Goal: Task Accomplishment & Management: Complete application form

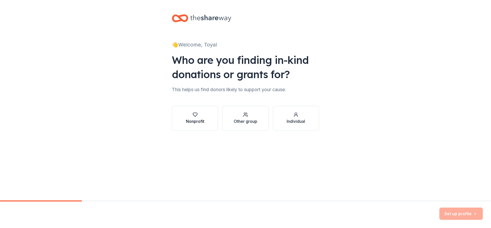
click at [206, 123] on button "Nonprofit" at bounding box center [195, 118] width 46 height 25
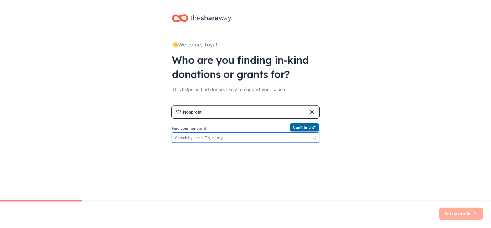
click at [204, 138] on input "Find your nonprofit" at bounding box center [245, 138] width 147 height 10
type input "fr"
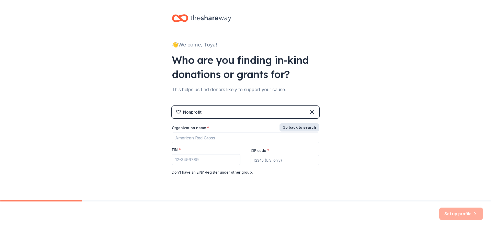
click at [292, 127] on button "Go back to search" at bounding box center [300, 128] width 40 height 8
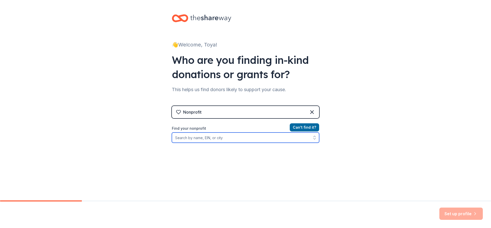
click at [192, 138] on input "Find your nonprofit" at bounding box center [245, 138] width 147 height 10
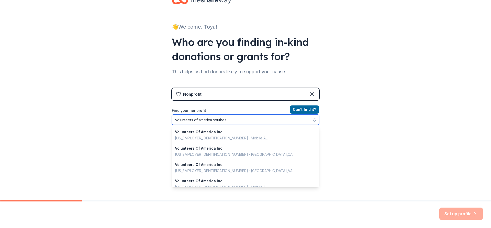
type input "volunteers of america southeat"
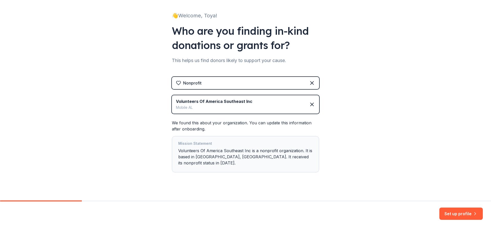
scroll to position [30, 0]
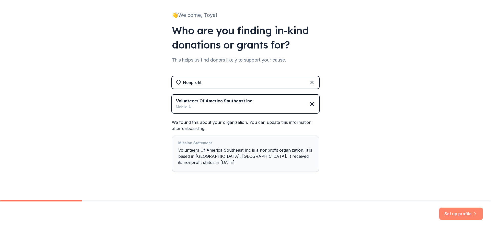
click at [456, 213] on button "Set up profile" at bounding box center [460, 214] width 43 height 12
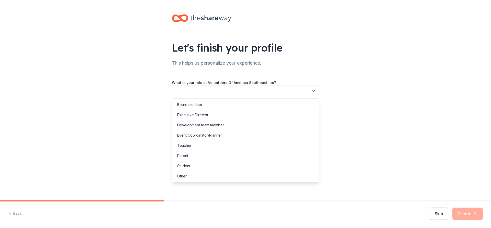
click at [238, 96] on button "button" at bounding box center [245, 91] width 147 height 11
click at [197, 125] on div "Development team member" at bounding box center [200, 125] width 47 height 6
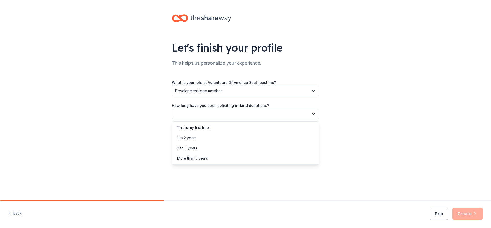
click at [194, 116] on button "button" at bounding box center [245, 114] width 147 height 11
click at [194, 128] on div "This is my first time!" at bounding box center [193, 128] width 32 height 6
click at [193, 137] on button "button" at bounding box center [245, 137] width 147 height 11
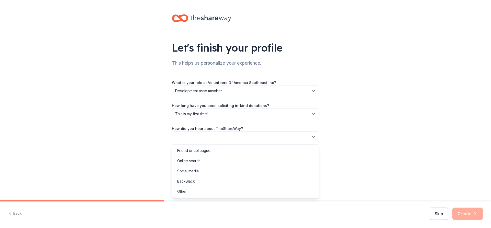
click at [193, 137] on button "button" at bounding box center [245, 137] width 147 height 11
click at [189, 193] on div "Other" at bounding box center [245, 192] width 145 height 10
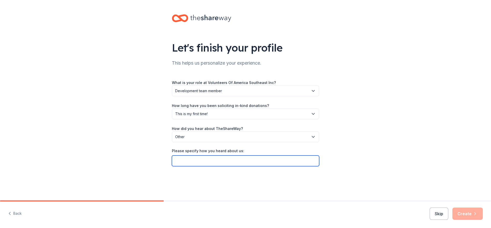
click at [205, 163] on input "Please specify how you heard about us:" at bounding box center [245, 161] width 147 height 11
type input "Krispy Kreme"
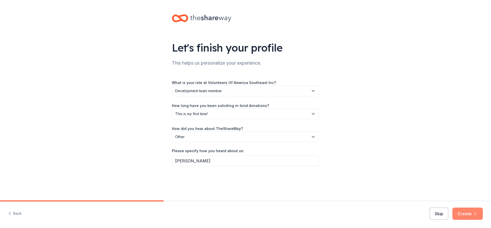
click at [469, 215] on button "Create" at bounding box center [467, 214] width 30 height 12
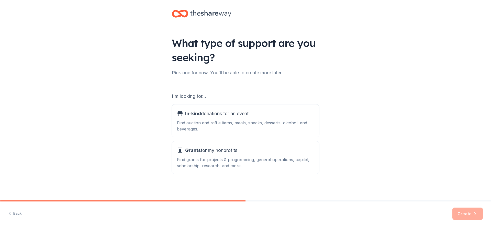
scroll to position [6, 0]
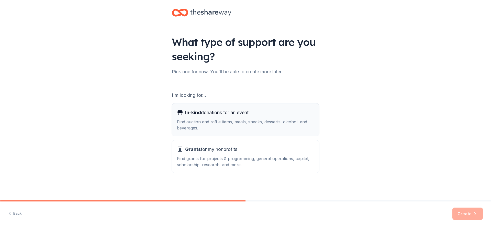
click at [215, 122] on div "Find auction and raffle items, meals, snacks, desserts, alcohol, and beverages." at bounding box center [245, 125] width 137 height 12
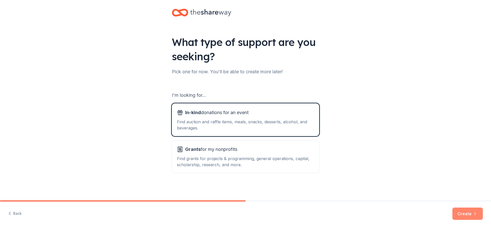
click at [466, 213] on button "Create" at bounding box center [467, 214] width 30 height 12
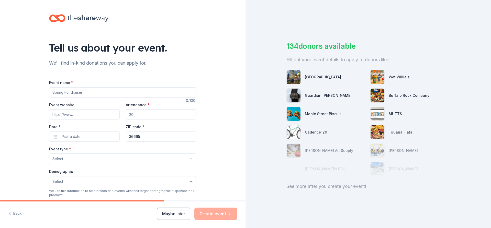
click at [62, 95] on input "Event name *" at bounding box center [122, 92] width 147 height 10
click at [70, 93] on input "Annual Chhristmas Party" at bounding box center [122, 92] width 147 height 10
click at [101, 94] on input "Annual Christmas Party" at bounding box center [122, 92] width 147 height 10
type input "Annual Christmas Party for our clients with [MEDICAL_DATA]"
click at [138, 115] on input "Attendance *" at bounding box center [161, 114] width 71 height 10
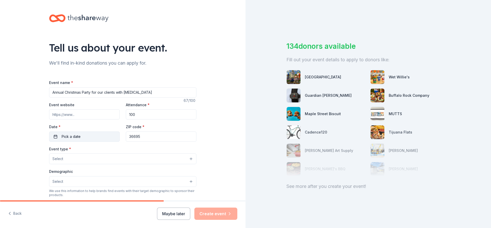
type input "100"
click at [82, 137] on button "Pick a date" at bounding box center [84, 137] width 71 height 10
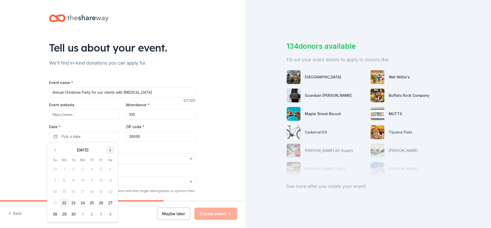
click at [109, 150] on button "Go to next month" at bounding box center [110, 150] width 7 height 7
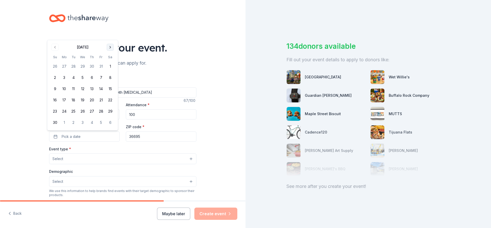
click at [112, 48] on button "Go to next month" at bounding box center [110, 47] width 7 height 7
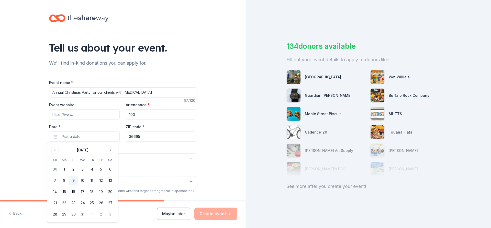
click at [73, 179] on button "9" at bounding box center [73, 180] width 9 height 9
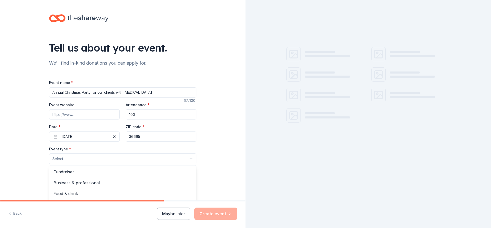
click at [149, 163] on button "Select" at bounding box center [122, 159] width 147 height 11
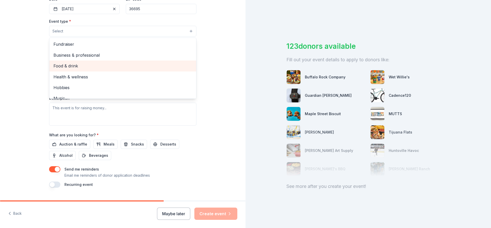
scroll to position [102, 0]
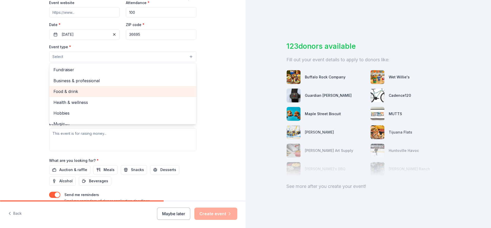
click at [72, 92] on span "Food & drink" at bounding box center [122, 91] width 139 height 7
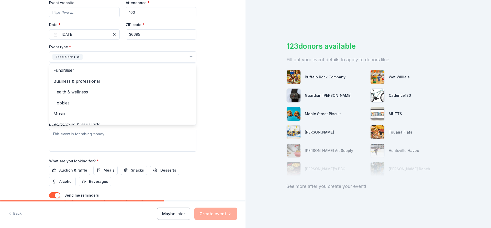
click at [211, 48] on div "Tell us about your event. We'll find in-kind donations you can apply for. Event…" at bounding box center [123, 68] width 246 height 341
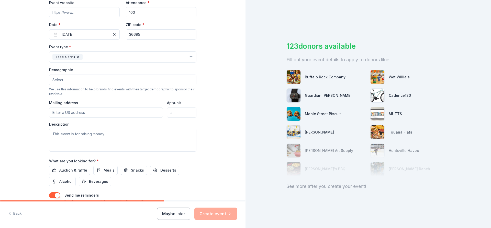
click at [145, 82] on button "Select" at bounding box center [122, 80] width 147 height 11
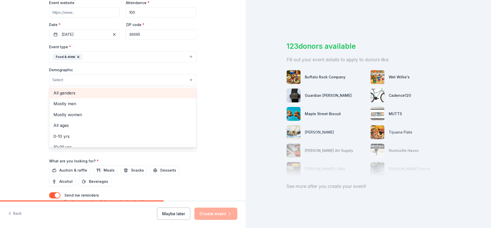
click at [74, 92] on span "All genders" at bounding box center [122, 93] width 139 height 7
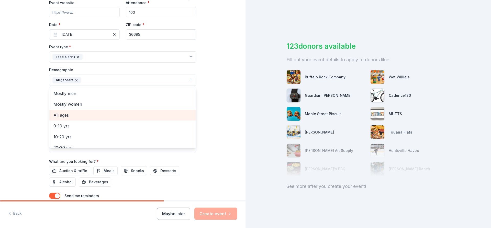
click at [65, 115] on span "All ages" at bounding box center [122, 115] width 139 height 7
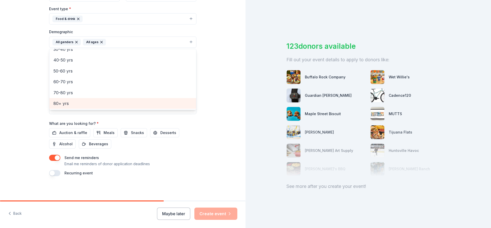
scroll to position [141, 0]
click at [223, 81] on div "Tell us about your event. We'll find in-kind donations you can apply for. Event…" at bounding box center [123, 29] width 246 height 341
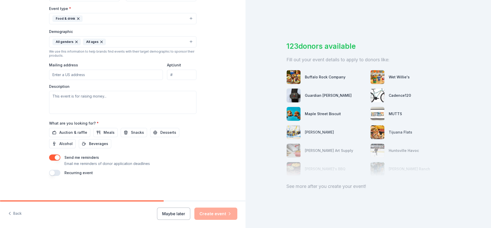
click at [113, 74] on input "Mailing address" at bounding box center [106, 75] width 114 height 10
type input "135 Gemini Circle, Birmingham, AL, 35209"
click at [175, 75] on input "Apt/unit" at bounding box center [181, 75] width 29 height 10
type input "213"
click at [86, 97] on textarea at bounding box center [122, 102] width 147 height 23
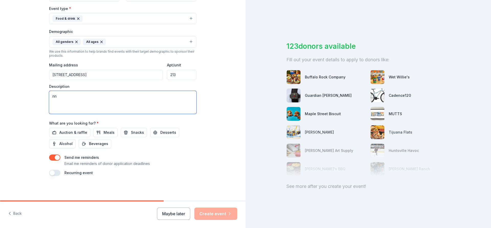
type textarea "n"
click at [52, 97] on textarea "annual Christmas party that we do for our clients that have an Intellectual Dis…" at bounding box center [122, 102] width 147 height 23
click at [90, 103] on textarea "Annual Christmas party that we do for our clients that have an [MEDICAL_DATA]." at bounding box center [122, 102] width 147 height 23
type textarea "Annual Christmas party that we do for our clients that have an [MEDICAL_DATA]."
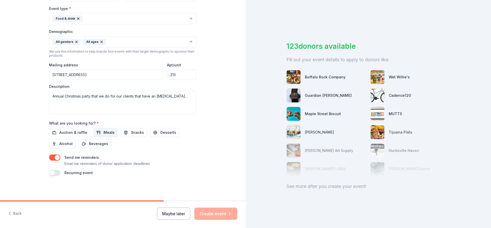
click at [95, 133] on button "Meals" at bounding box center [105, 132] width 24 height 9
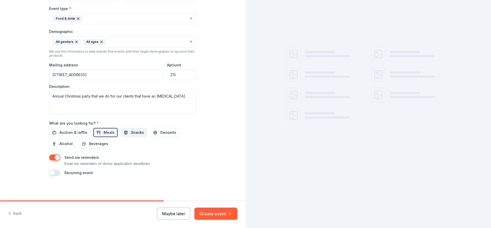
click at [125, 132] on button "Snacks" at bounding box center [134, 132] width 26 height 9
click at [160, 131] on span "Desserts" at bounding box center [168, 133] width 16 height 6
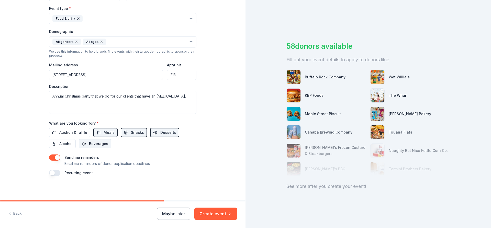
click at [102, 146] on span "Beverages" at bounding box center [98, 144] width 19 height 6
click at [210, 214] on button "Create event" at bounding box center [215, 214] width 43 height 12
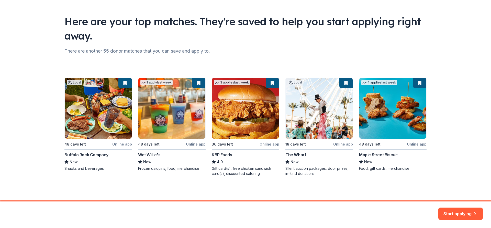
scroll to position [27, 0]
click at [80, 134] on div "Local 48 days left Online app Buffalo Rock Company New Snacks and beverages 1 a…" at bounding box center [245, 127] width 362 height 99
click at [77, 118] on div "Local 48 days left Online app Buffalo Rock Company New Snacks and beverages 1 a…" at bounding box center [245, 127] width 362 height 99
click at [462, 211] on button "Start applying" at bounding box center [460, 211] width 45 height 12
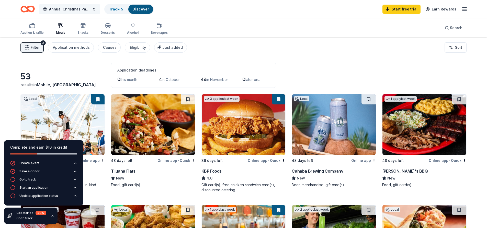
click at [78, 9] on span "Annual Christmas Party for our clients with [MEDICAL_DATA]" at bounding box center [69, 9] width 41 height 6
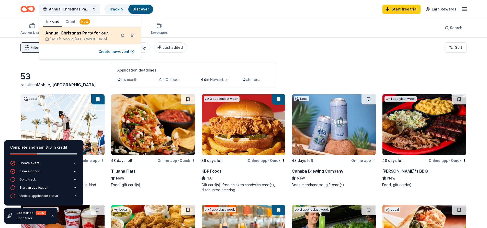
click at [90, 37] on div "Dec 09, 2025 • Mobile, AL" at bounding box center [78, 39] width 67 height 4
click at [121, 34] on button at bounding box center [122, 35] width 8 height 8
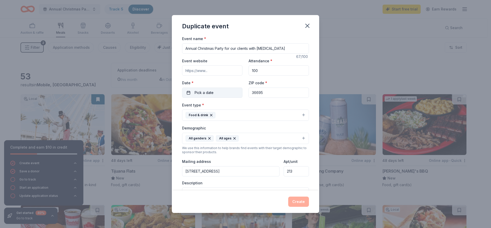
click at [224, 92] on button "Pick a date" at bounding box center [212, 93] width 60 height 10
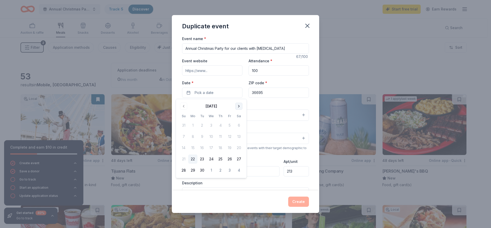
click at [240, 107] on button "Go to next month" at bounding box center [238, 106] width 7 height 7
click at [201, 137] on button "9" at bounding box center [201, 136] width 9 height 9
click at [266, 92] on input "36695" at bounding box center [279, 93] width 60 height 10
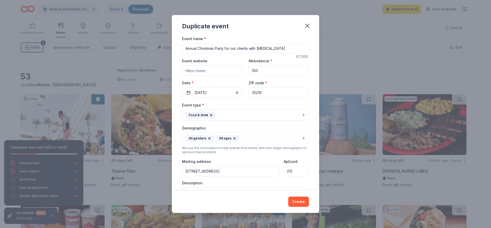
type input "35216"
click at [270, 194] on div "Create" at bounding box center [245, 202] width 147 height 23
click at [305, 202] on button "Create" at bounding box center [298, 202] width 21 height 10
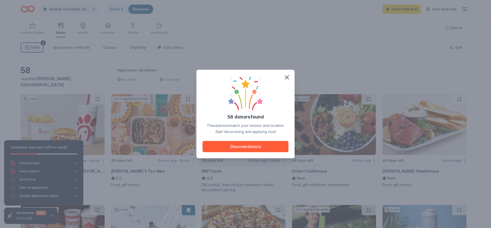
click at [90, 9] on div "58 donors found These donors match your mission and location. Start discovering…" at bounding box center [245, 114] width 491 height 228
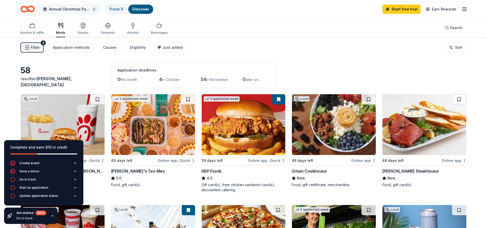
click at [94, 10] on button "Annual Christmas Party for our clients with [MEDICAL_DATA]" at bounding box center [69, 9] width 61 height 10
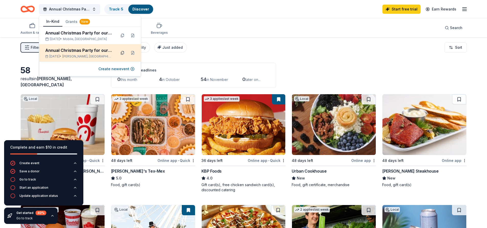
click at [122, 51] on button at bounding box center [122, 53] width 8 height 8
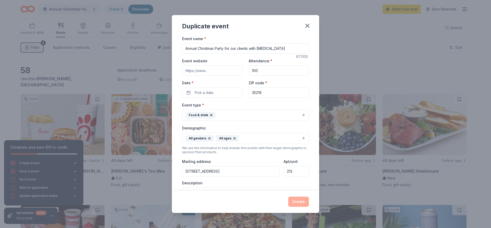
click at [264, 94] on input "35216" at bounding box center [279, 93] width 60 height 10
type input "35209"
click at [228, 91] on button "Pick a date" at bounding box center [212, 93] width 60 height 10
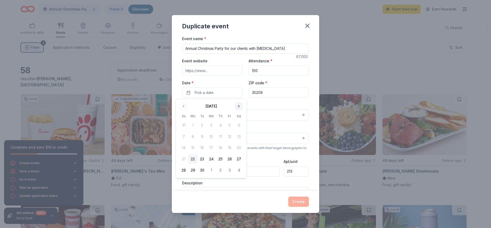
click at [237, 106] on button "Go to next month" at bounding box center [238, 106] width 7 height 7
click at [240, 105] on button "Go to next month" at bounding box center [238, 106] width 7 height 7
click at [201, 137] on button "9" at bounding box center [201, 136] width 9 height 9
click at [294, 203] on button "Create" at bounding box center [298, 202] width 21 height 10
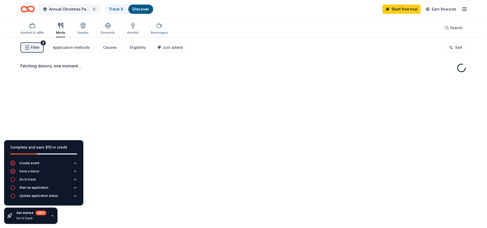
click at [88, 10] on span "Annual Christmas Party for our clients with [MEDICAL_DATA]" at bounding box center [69, 9] width 41 height 6
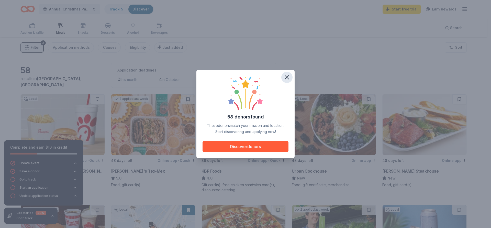
click at [286, 79] on icon "button" at bounding box center [287, 78] width 4 height 4
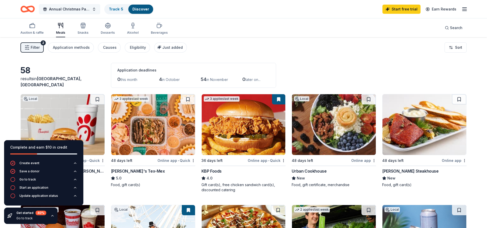
click at [85, 11] on span "Annual Christmas Party for our clients with [MEDICAL_DATA]" at bounding box center [69, 9] width 41 height 6
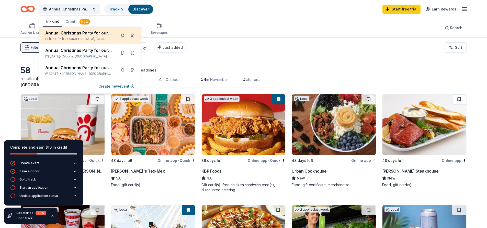
click at [133, 34] on button at bounding box center [133, 35] width 8 height 8
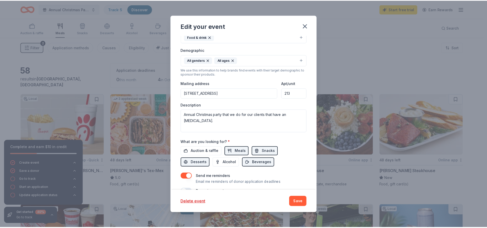
scroll to position [122, 0]
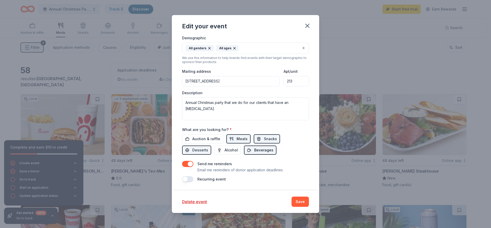
drag, startPoint x: 303, startPoint y: 202, endPoint x: 265, endPoint y: 153, distance: 61.9
click at [302, 202] on button "Save" at bounding box center [300, 202] width 17 height 10
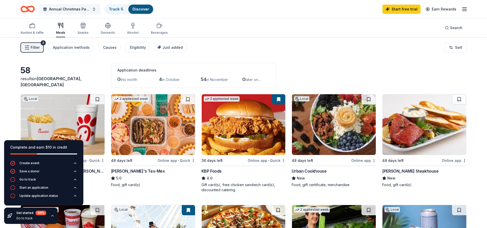
drag, startPoint x: 95, startPoint y: 9, endPoint x: 93, endPoint y: 13, distance: 4.5
click at [94, 10] on button "Annual Christmas Party for our clients with [MEDICAL_DATA]" at bounding box center [69, 9] width 61 height 10
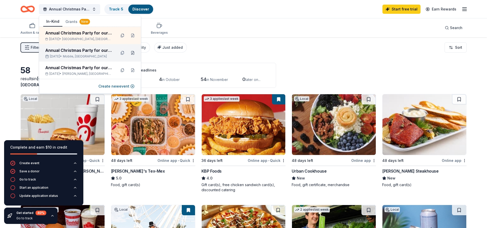
click at [132, 53] on button at bounding box center [133, 53] width 8 height 8
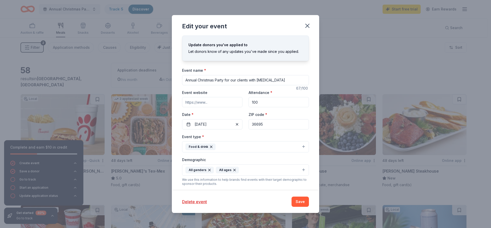
drag, startPoint x: 201, startPoint y: 203, endPoint x: 266, endPoint y: 20, distance: 194.3
click at [201, 203] on button "Delete event" at bounding box center [194, 202] width 25 height 6
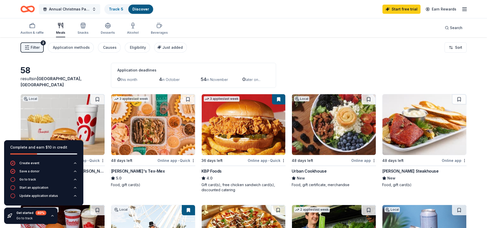
click at [95, 9] on button "Annual Christmas Party for our clients with [MEDICAL_DATA]" at bounding box center [69, 9] width 61 height 10
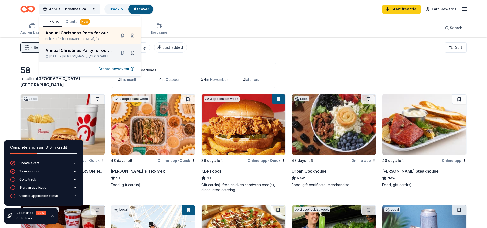
click at [131, 53] on button at bounding box center [133, 53] width 8 height 8
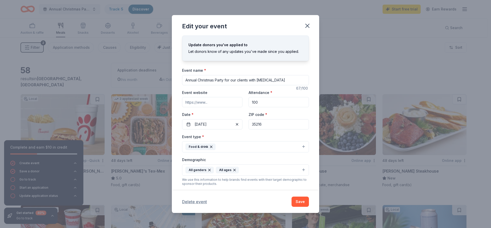
click at [195, 202] on button "Delete event" at bounding box center [194, 202] width 25 height 6
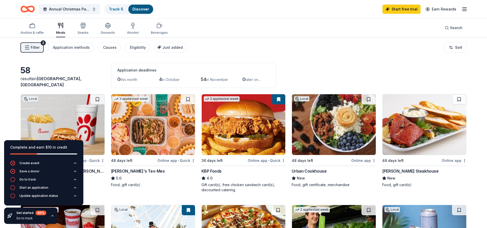
click at [72, 107] on img at bounding box center [63, 124] width 84 height 61
click at [320, 137] on img at bounding box center [334, 124] width 84 height 61
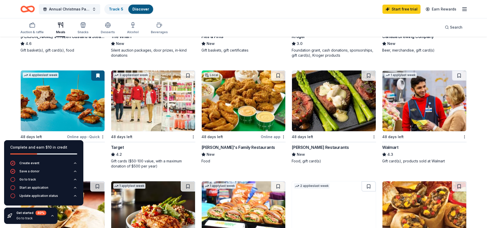
scroll to position [307, 0]
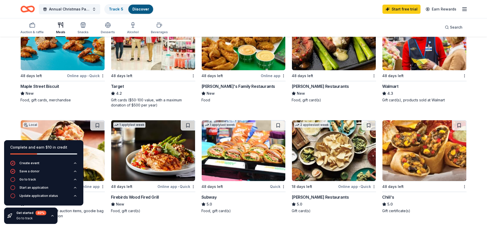
click at [147, 55] on img at bounding box center [153, 39] width 84 height 61
click at [228, 170] on img at bounding box center [244, 150] width 84 height 61
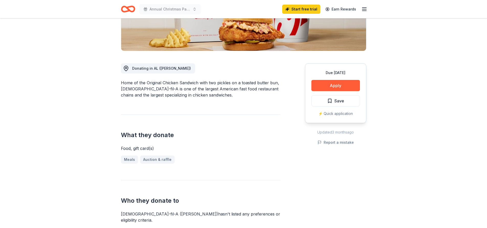
scroll to position [102, 0]
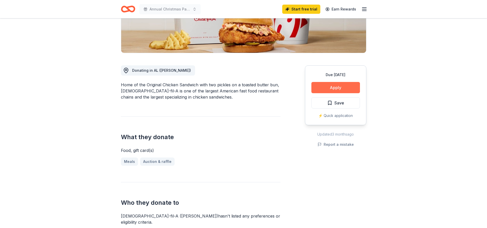
click at [332, 86] on button "Apply" at bounding box center [336, 87] width 49 height 11
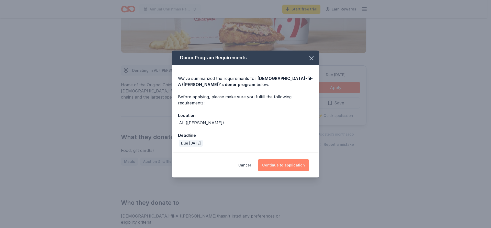
click at [274, 166] on button "Continue to application" at bounding box center [283, 165] width 51 height 12
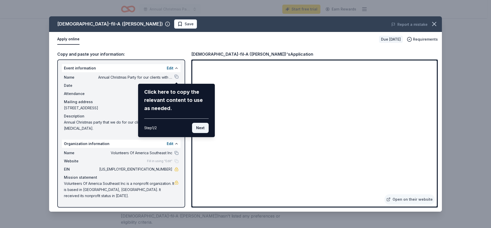
click at [203, 130] on button "Next" at bounding box center [200, 128] width 17 height 10
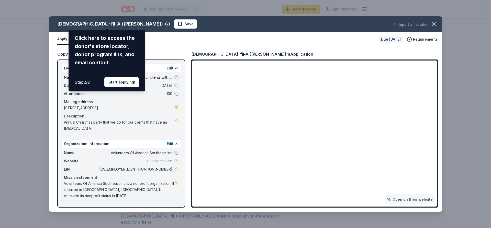
click at [300, 152] on div "Chick-fil-A (Hoover) Click here to access the donor's store locator, donor prog…" at bounding box center [245, 114] width 393 height 196
click at [121, 82] on button "Start applying!" at bounding box center [121, 82] width 35 height 10
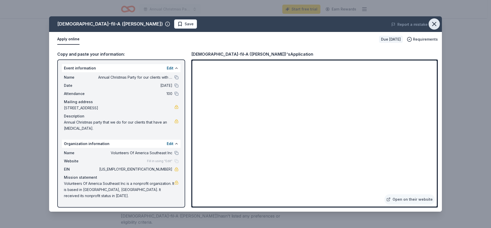
click at [435, 24] on icon "button" at bounding box center [435, 24] width 4 height 4
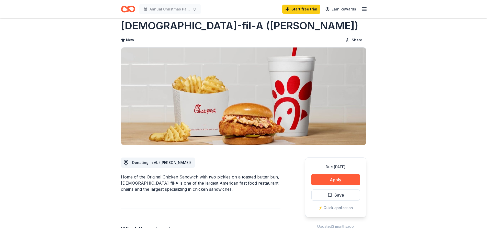
scroll to position [0, 0]
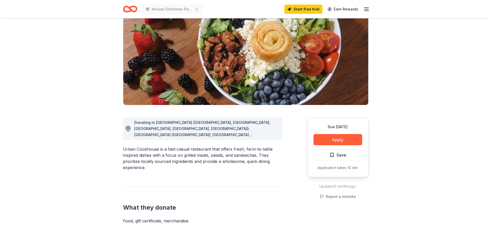
scroll to position [51, 0]
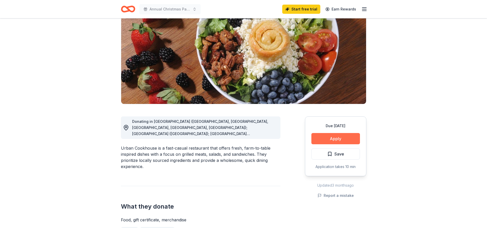
click at [326, 139] on button "Apply" at bounding box center [336, 138] width 49 height 11
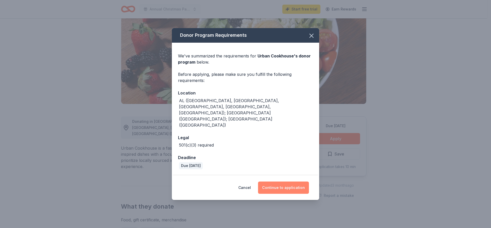
click at [273, 182] on button "Continue to application" at bounding box center [283, 188] width 51 height 12
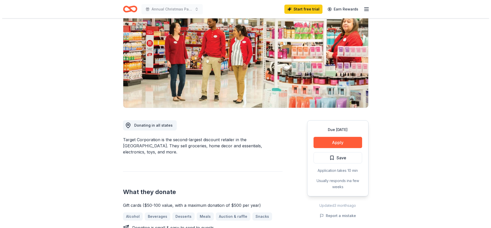
scroll to position [51, 0]
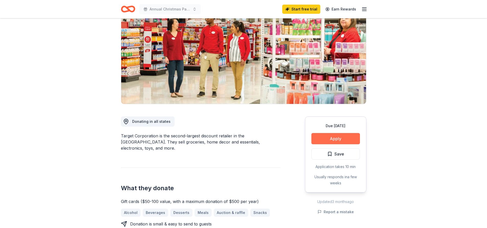
click at [334, 137] on button "Apply" at bounding box center [336, 138] width 49 height 11
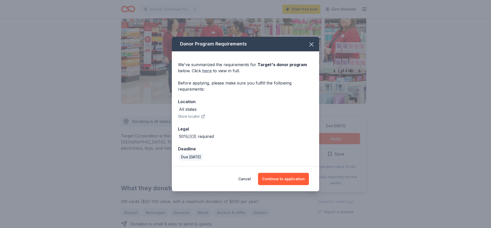
click at [205, 72] on link "here" at bounding box center [206, 71] width 9 height 6
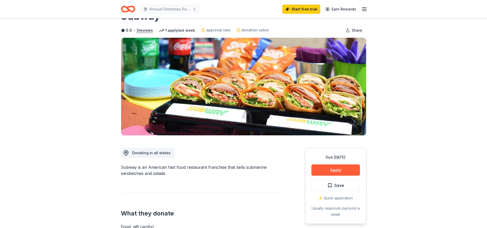
scroll to position [26, 0]
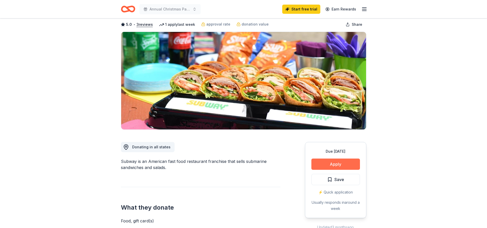
click at [335, 163] on button "Apply" at bounding box center [336, 164] width 49 height 11
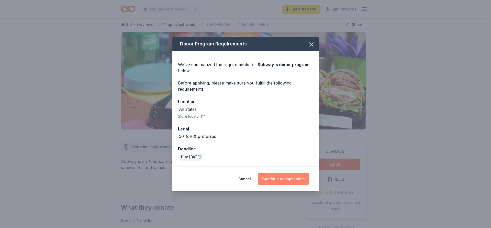
click at [275, 181] on button "Continue to application" at bounding box center [283, 179] width 51 height 12
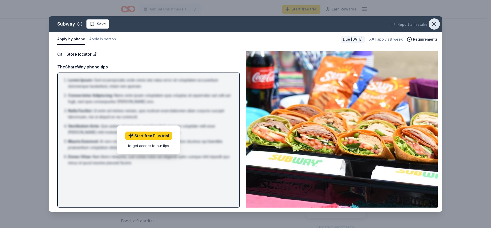
click at [434, 25] on icon "button" at bounding box center [434, 23] width 7 height 7
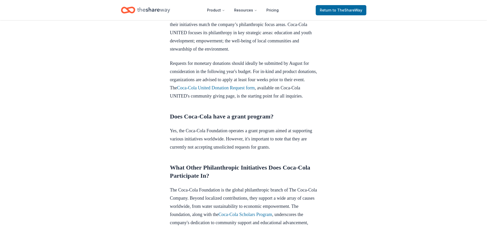
scroll to position [384, 0]
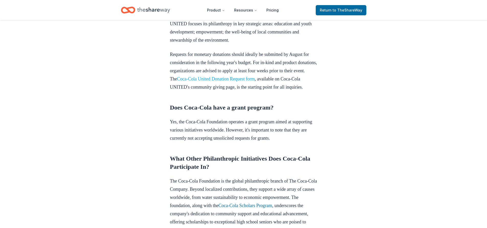
click at [234, 82] on link "Coca-Cola United Donation Request form" at bounding box center [216, 78] width 78 height 5
click at [224, 82] on link "Coca-Cola United Donation Request form" at bounding box center [216, 78] width 78 height 5
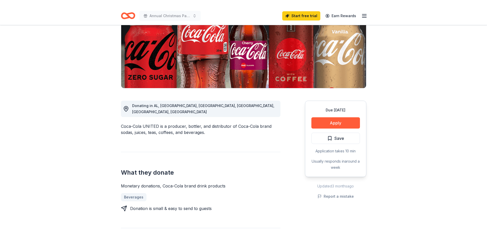
scroll to position [77, 0]
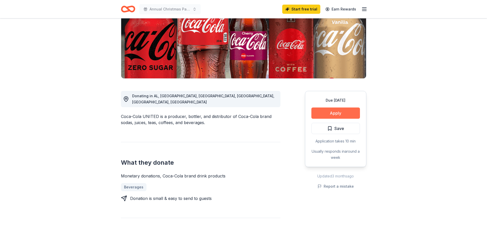
click at [324, 113] on button "Apply" at bounding box center [336, 113] width 49 height 11
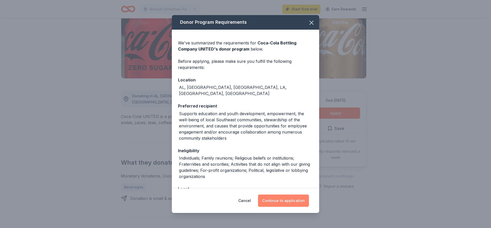
click at [292, 200] on button "Continue to application" at bounding box center [283, 201] width 51 height 12
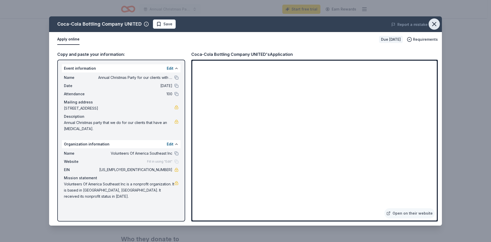
click at [433, 20] on icon "button" at bounding box center [434, 23] width 7 height 7
